Goal: Task Accomplishment & Management: Use online tool/utility

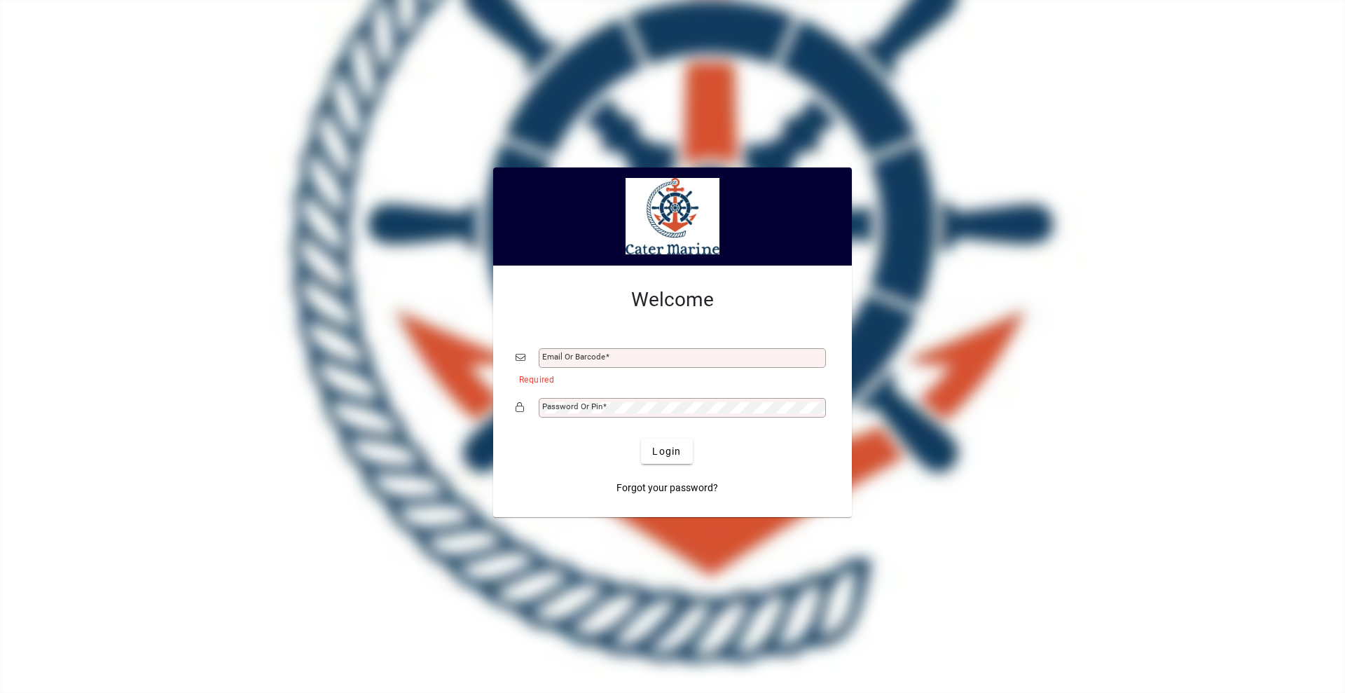
click at [610, 349] on div "Email or Barcode" at bounding box center [682, 358] width 287 height 20
type input "**********"
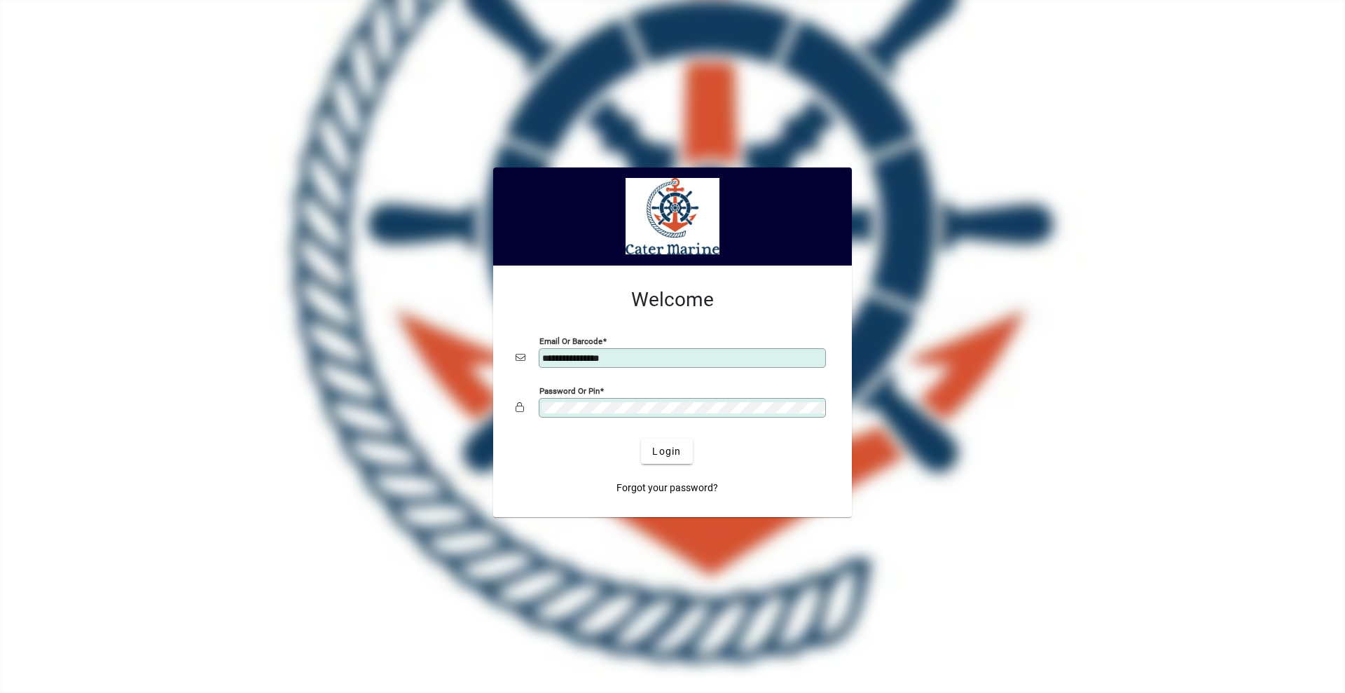
click at [641, 439] on button "Login" at bounding box center [666, 451] width 51 height 25
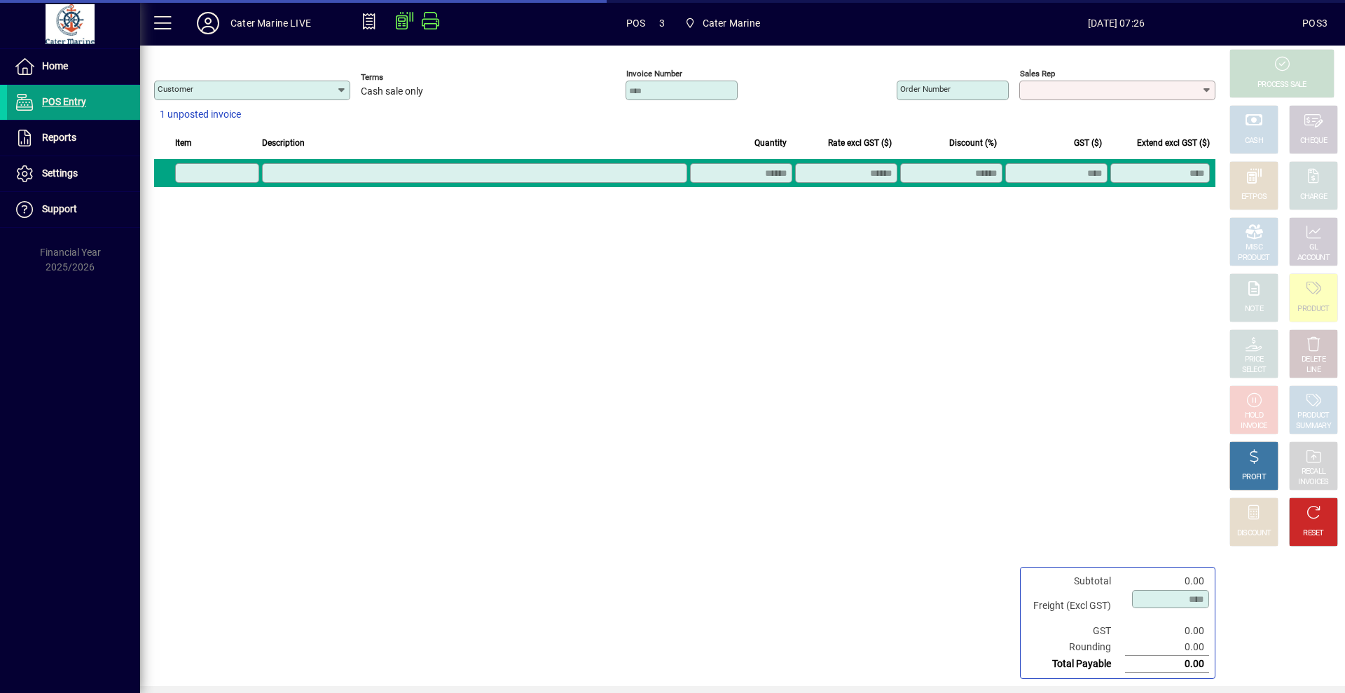
type input "**********"
